Goal: Transaction & Acquisition: Purchase product/service

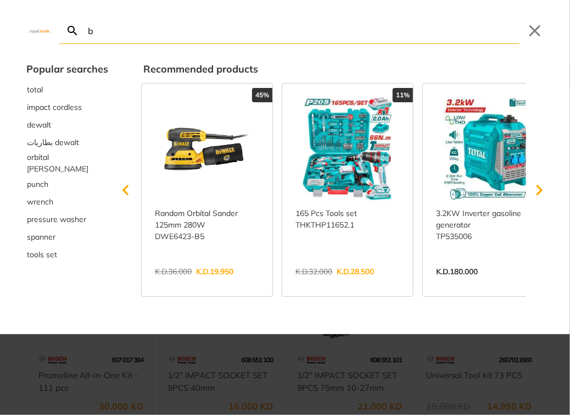
type input "bo"
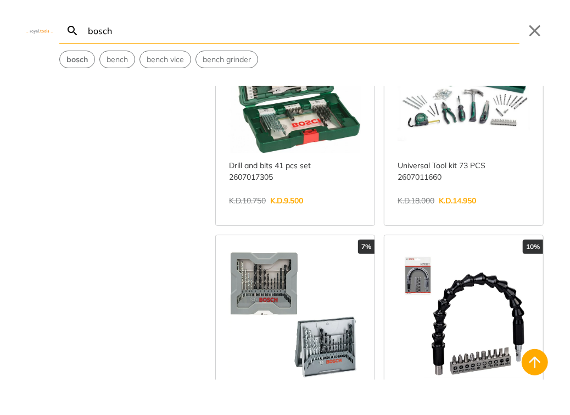
scroll to position [1153, 0]
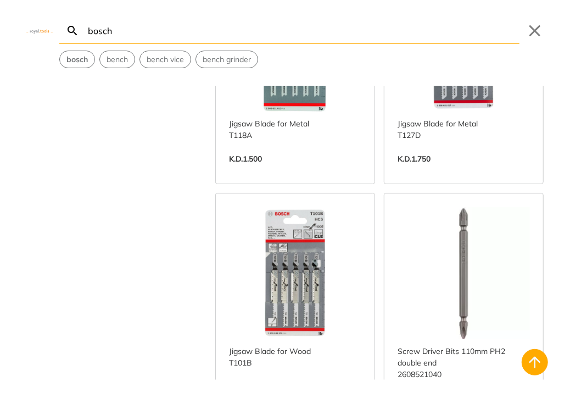
scroll to position [4064, 0]
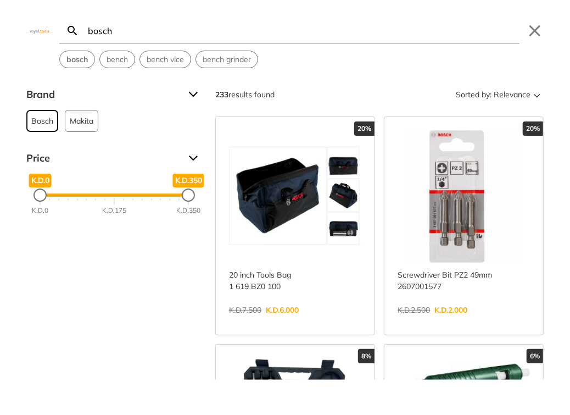
click at [41, 122] on span "Bosch" at bounding box center [42, 120] width 22 height 21
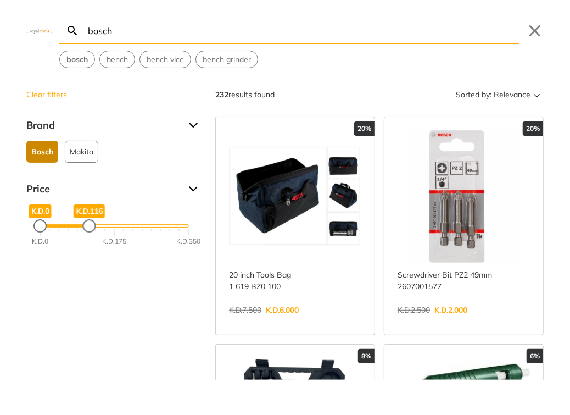
drag, startPoint x: 188, startPoint y: 225, endPoint x: 89, endPoint y: 217, distance: 99.7
click at [89, 219] on div "K.D.116" at bounding box center [88, 225] width 13 height 13
drag, startPoint x: 35, startPoint y: 224, endPoint x: 57, endPoint y: 227, distance: 22.7
click at [57, 227] on div "Minimum Price" at bounding box center [60, 225] width 11 height 11
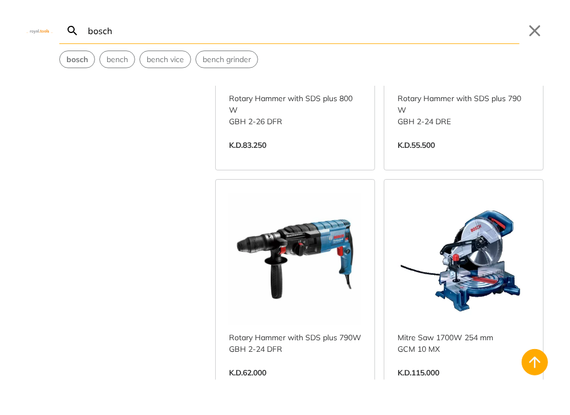
scroll to position [1812, 0]
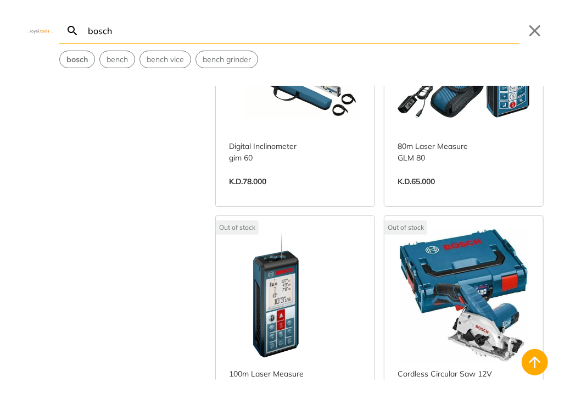
scroll to position [4064, 0]
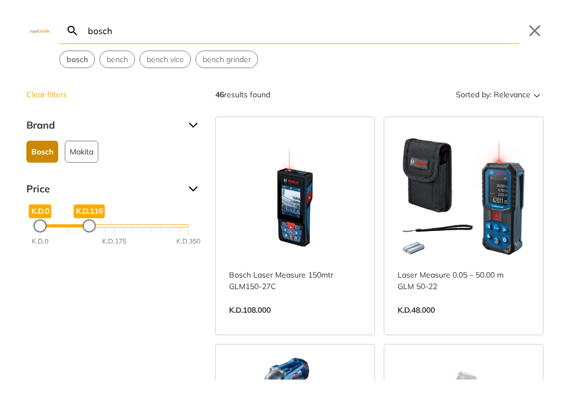
drag, startPoint x: 59, startPoint y: 225, endPoint x: 15, endPoint y: 227, distance: 44.0
click at [15, 227] on div "Clear filters Brand Bosch 46 Makita 1 Price K.D.0 K.D.0 K.D.116 K.D.116 K.D.0 K…" at bounding box center [285, 233] width 570 height 294
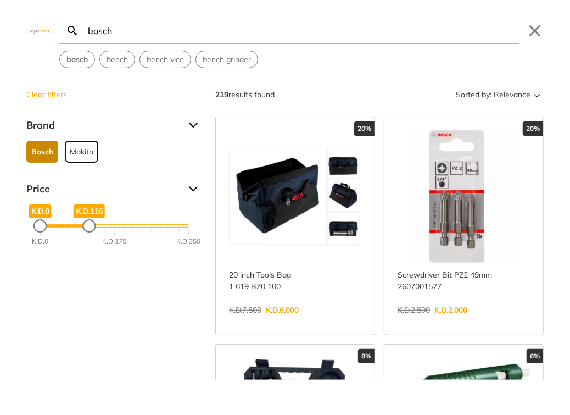
click at [82, 149] on span "Makita" at bounding box center [82, 151] width 24 height 21
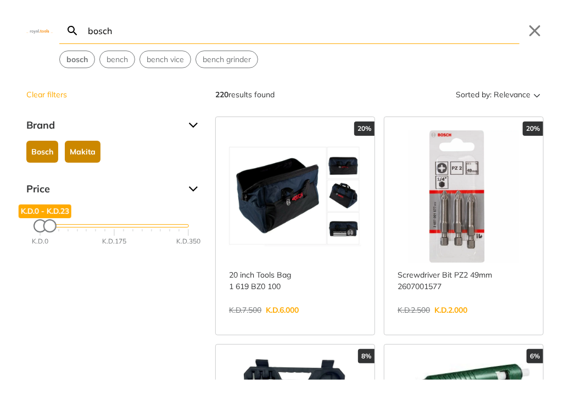
drag, startPoint x: 88, startPoint y: 233, endPoint x: 49, endPoint y: 229, distance: 39.8
click at [49, 229] on div "K.D.23" at bounding box center [49, 225] width 13 height 13
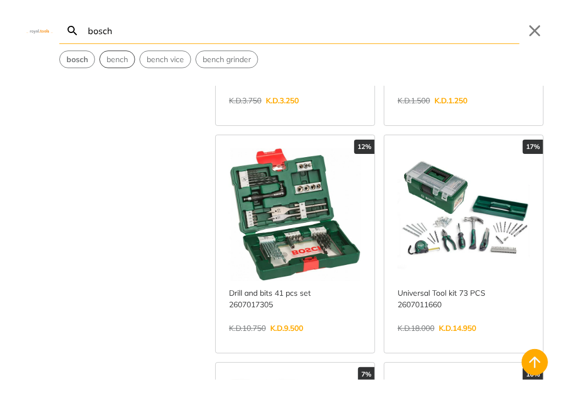
scroll to position [769, 0]
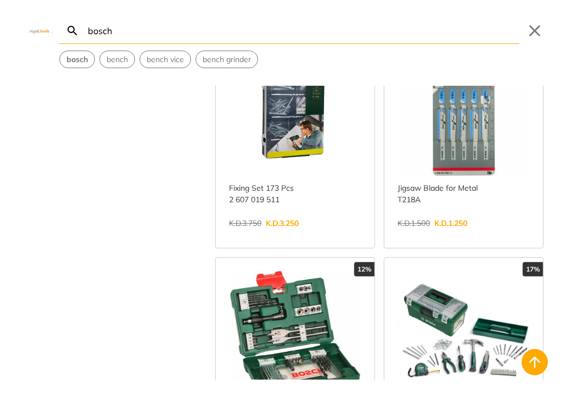
drag, startPoint x: 122, startPoint y: 29, endPoint x: -2, endPoint y: 32, distance: 124.7
click at [0, 32] on html "0" at bounding box center [285, 207] width 570 height 415
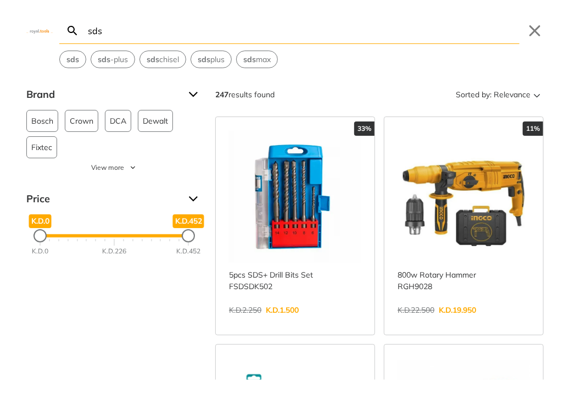
type input "sds"
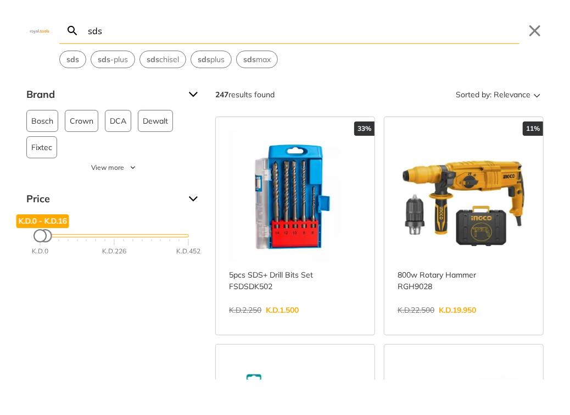
drag, startPoint x: 189, startPoint y: 236, endPoint x: 46, endPoint y: 246, distance: 143.7
click at [46, 237] on div "K.D.0 K.D.0 K.D.16 K.D.0 - K.D.16 K.D.0 K.D.226 K.D.452" at bounding box center [114, 235] width 149 height 3
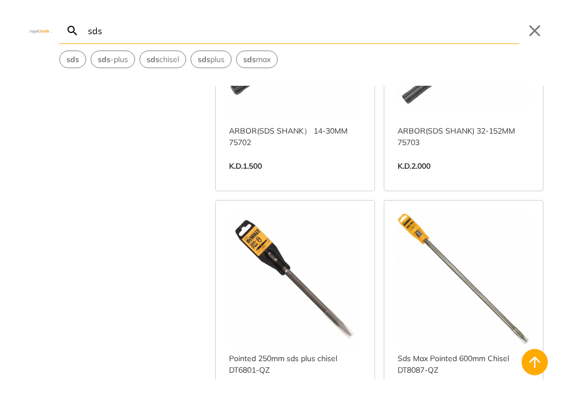
scroll to position [1758, 0]
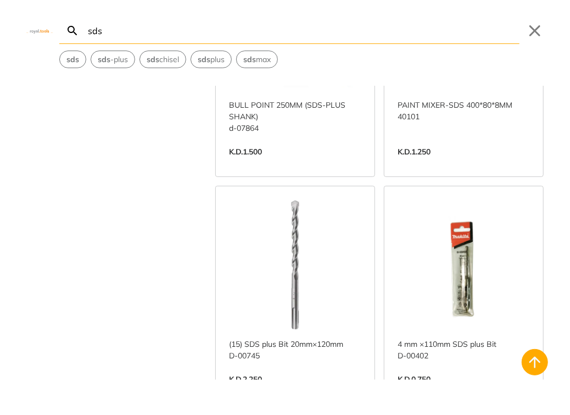
scroll to position [4119, 0]
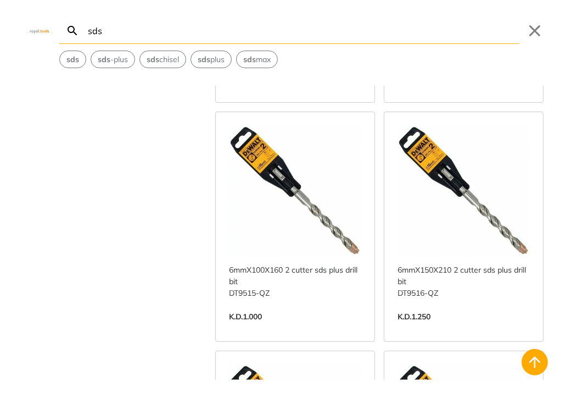
scroll to position [5437, 0]
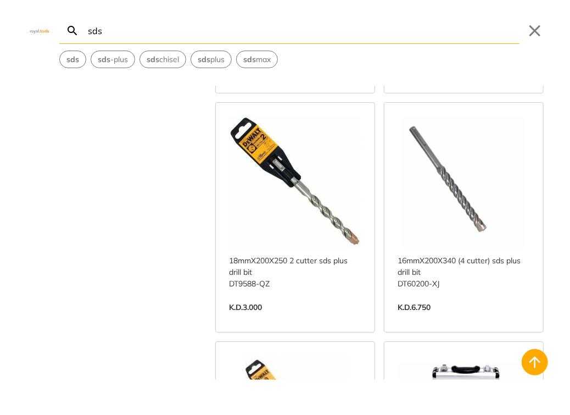
scroll to position [6756, 0]
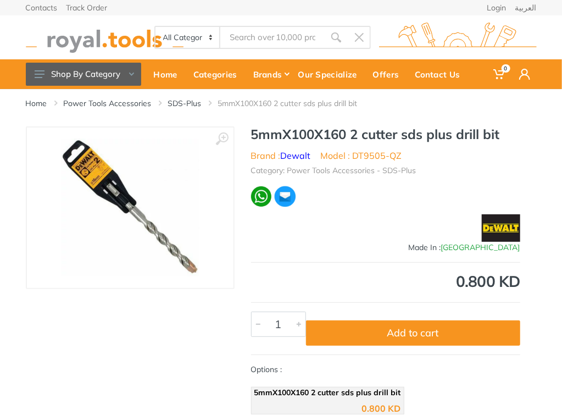
click at [147, 223] on img at bounding box center [130, 207] width 138 height 138
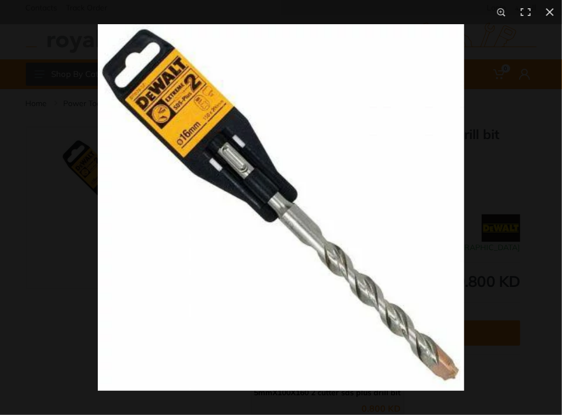
click at [326, 188] on img at bounding box center [281, 207] width 366 height 366
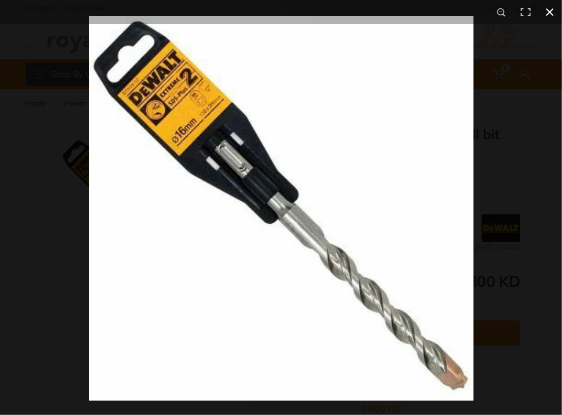
click at [511, 75] on div at bounding box center [370, 223] width 562 height 415
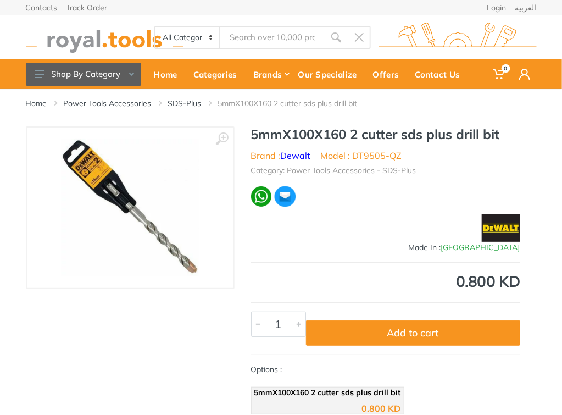
click at [194, 267] on img at bounding box center [130, 207] width 138 height 138
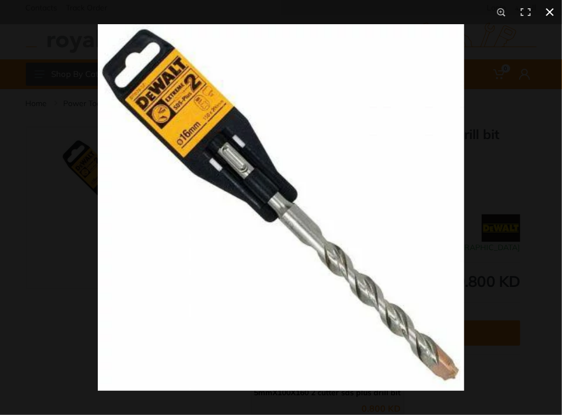
click at [549, 8] on button at bounding box center [550, 12] width 24 height 24
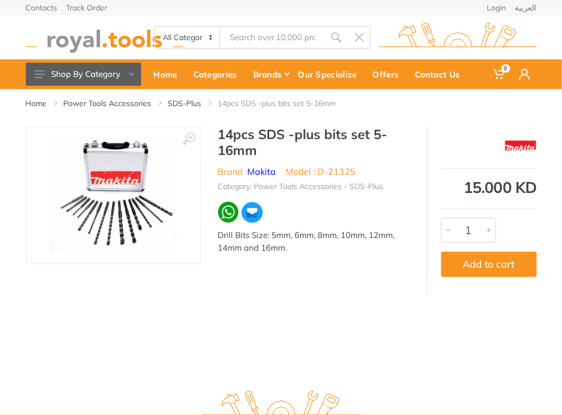
type input "sds"
click at [138, 211] on img at bounding box center [113, 195] width 128 height 114
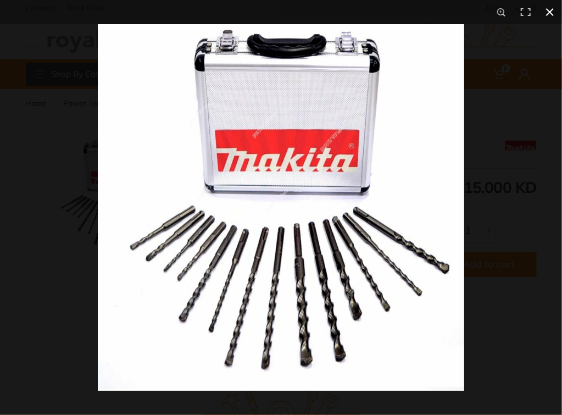
click at [548, 14] on button at bounding box center [550, 12] width 24 height 24
